Goal: Task Accomplishment & Management: Complete application form

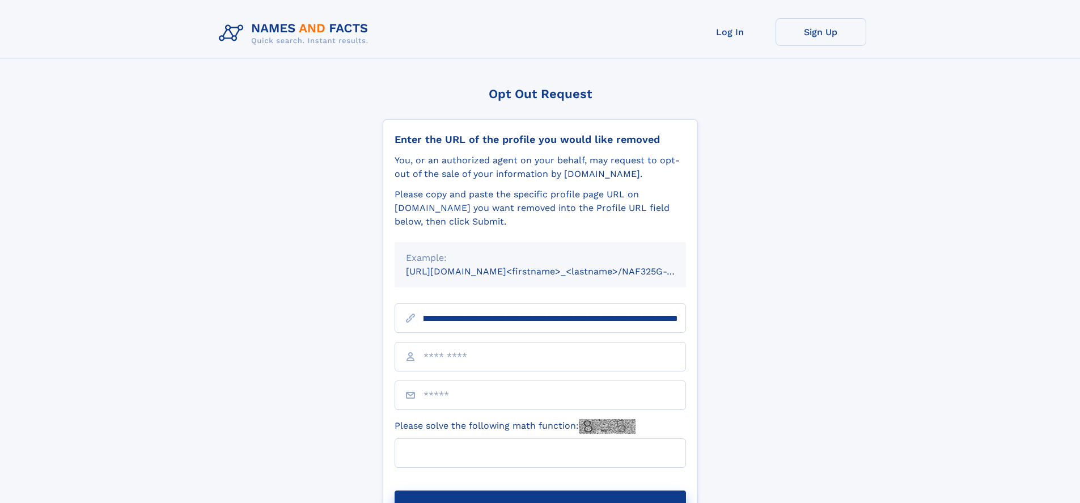
scroll to position [0, 135]
type input "**********"
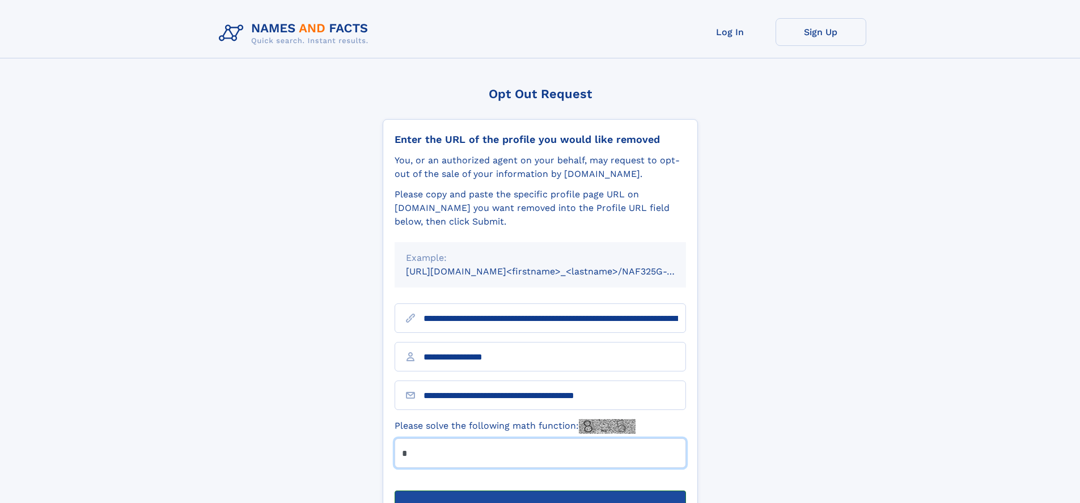
type input "*"
click at [540, 491] on button "Submit Opt Out Request" at bounding box center [541, 509] width 292 height 36
